Goal: Navigation & Orientation: Find specific page/section

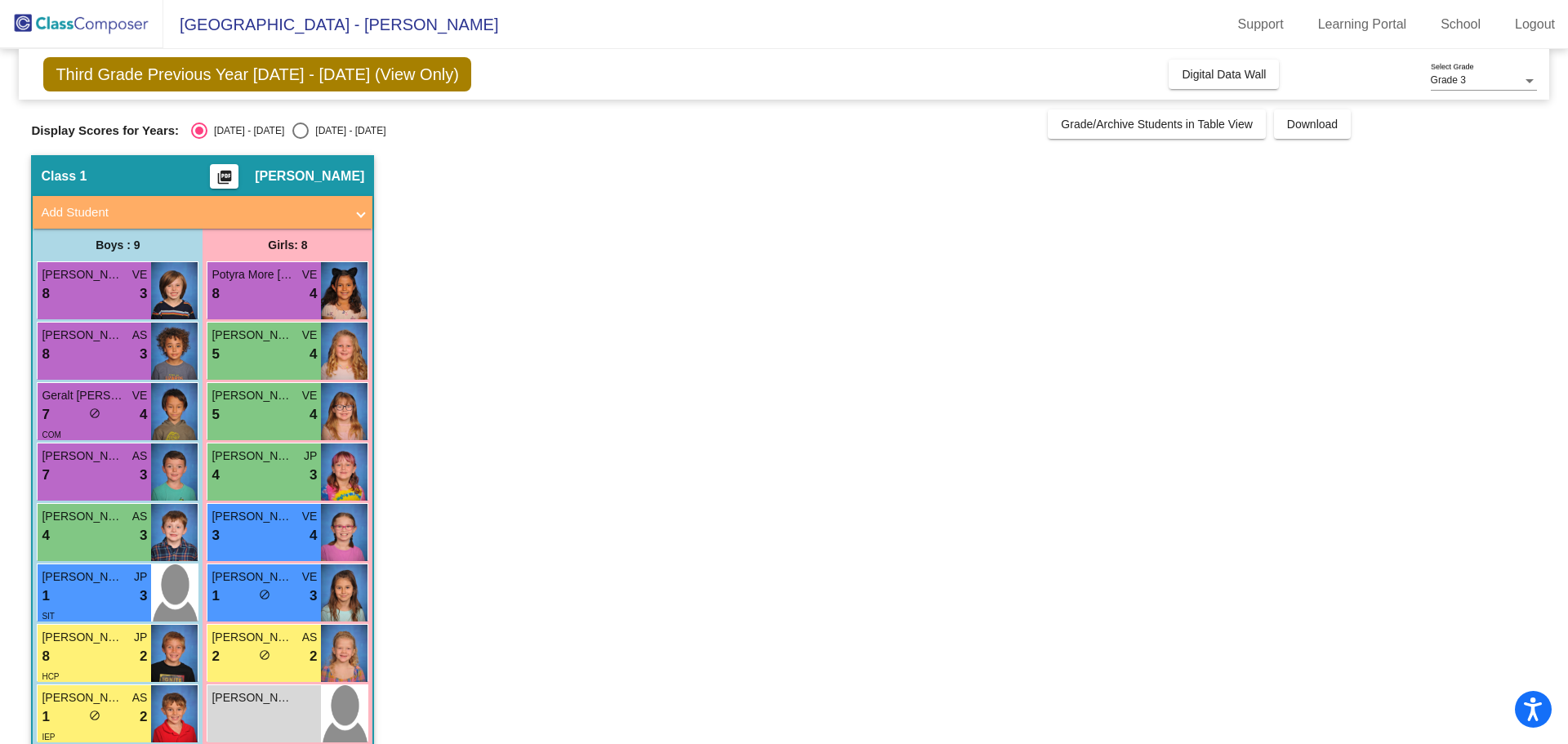
click at [308, 404] on div "5 lock do_not_disturb_alt 4" at bounding box center [264, 415] width 105 height 21
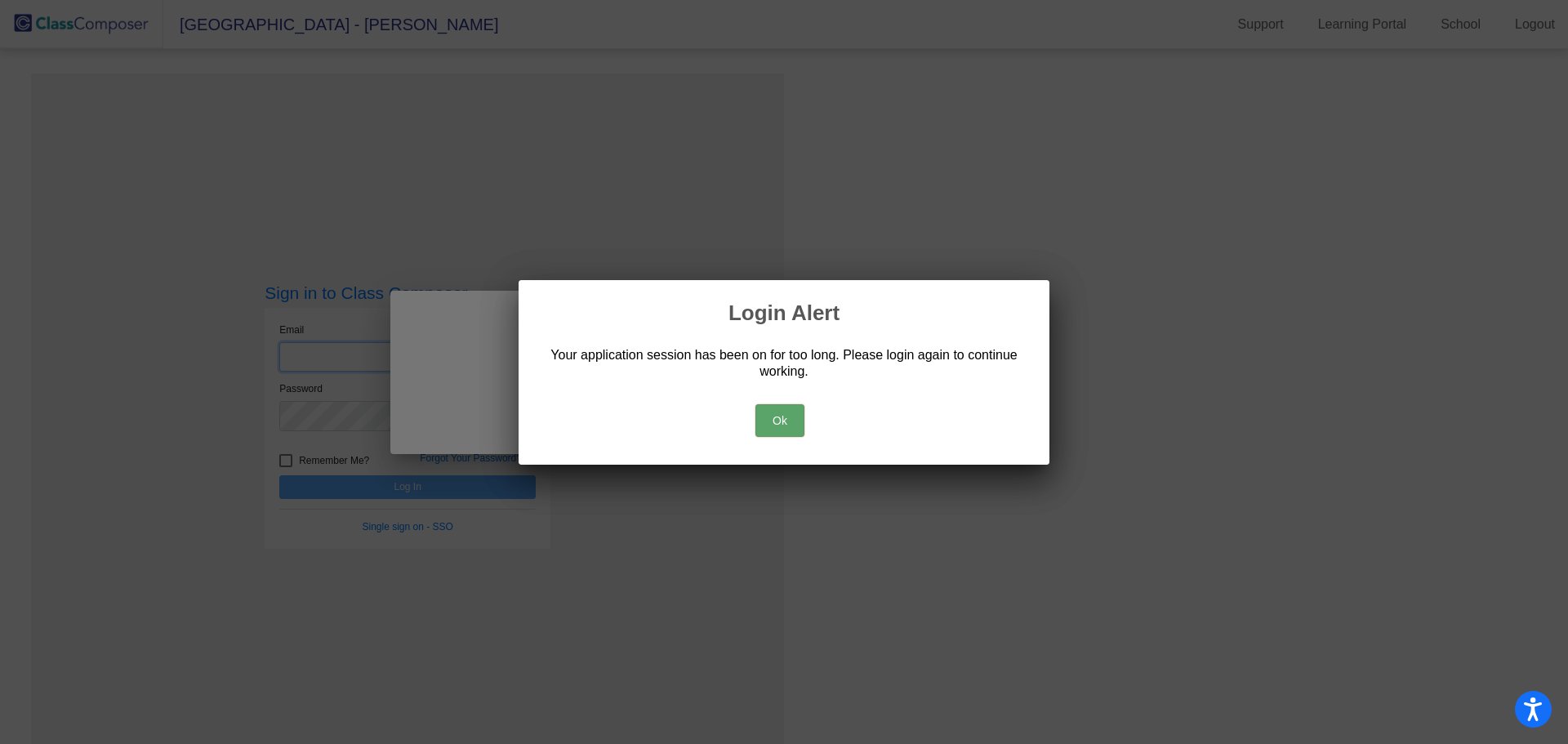
type input "mtumbleson@psd267.org"
